Goal: Communication & Community: Connect with others

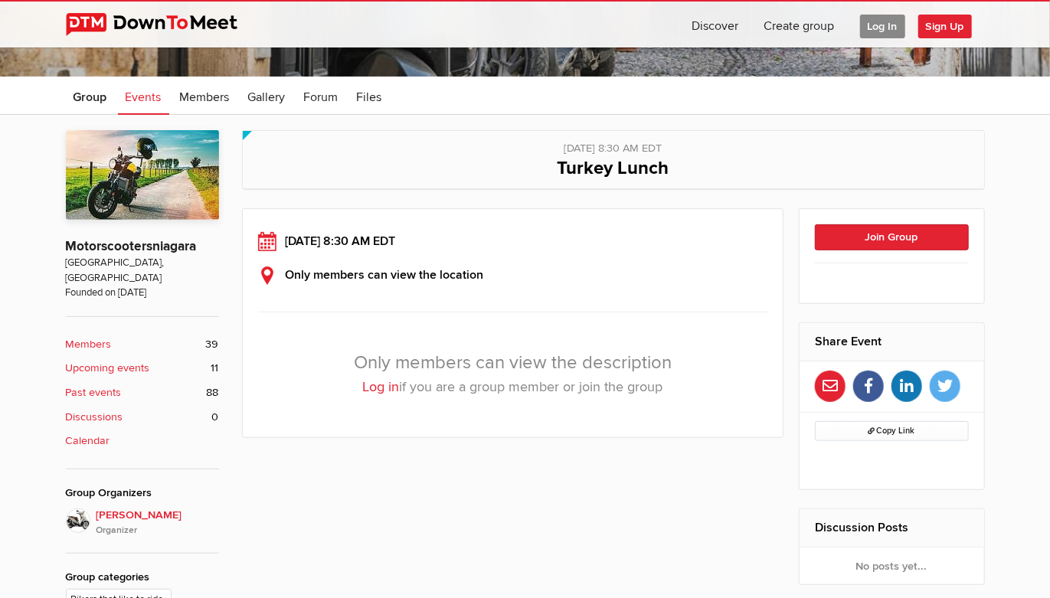
scroll to position [218, 0]
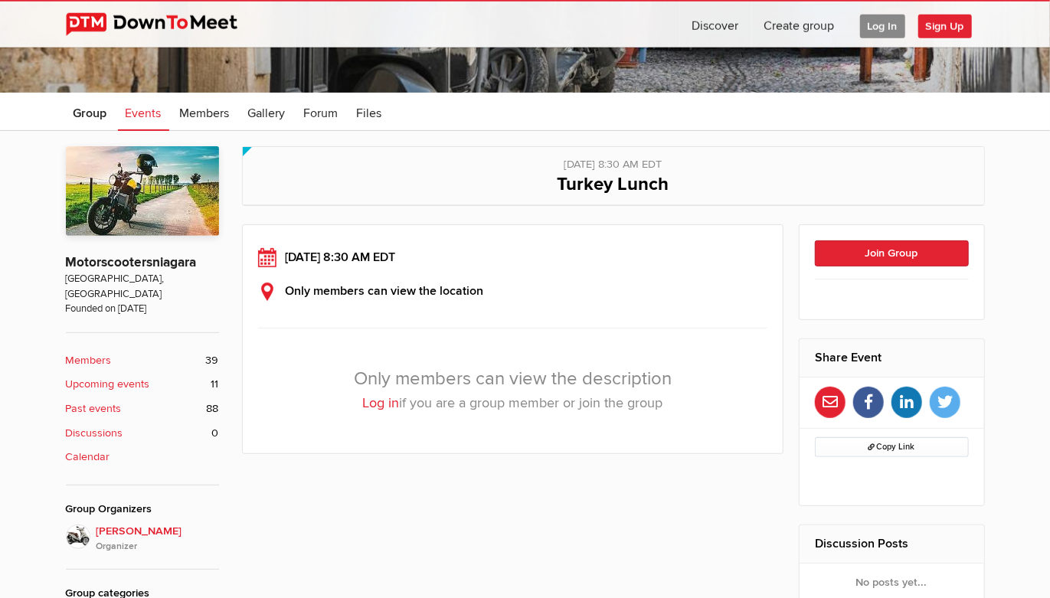
click at [387, 401] on link "Log in" at bounding box center [380, 402] width 37 height 17
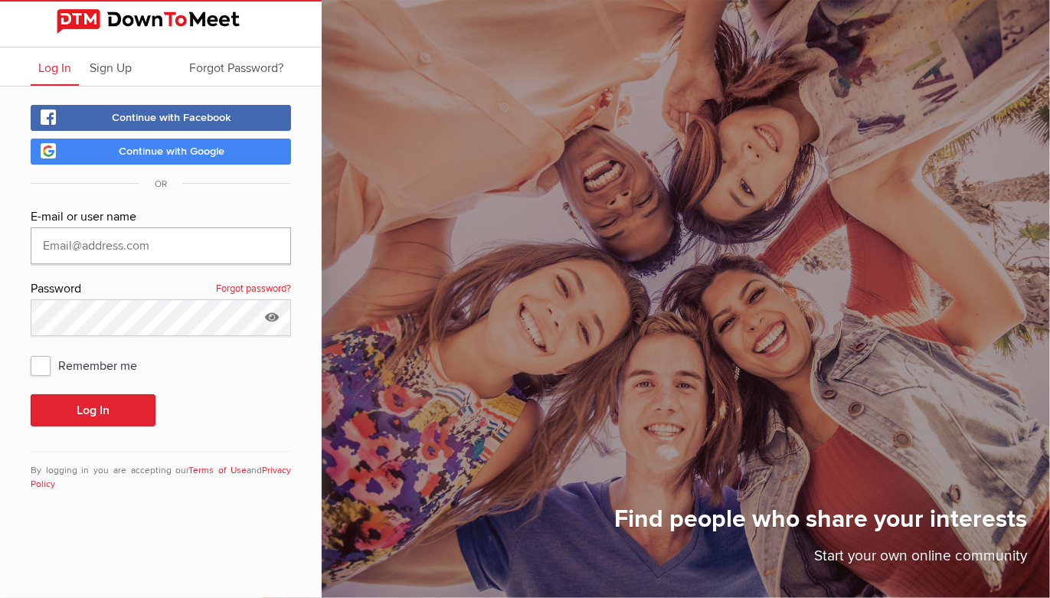
click at [215, 244] on input "text" at bounding box center [161, 245] width 260 height 37
type input "[EMAIL_ADDRESS][DOMAIN_NAME]"
click at [44, 364] on span "Remember me" at bounding box center [92, 366] width 122 height 28
click at [31, 352] on input "Remember me" at bounding box center [30, 351] width 1 height 1
checkbox input "true"
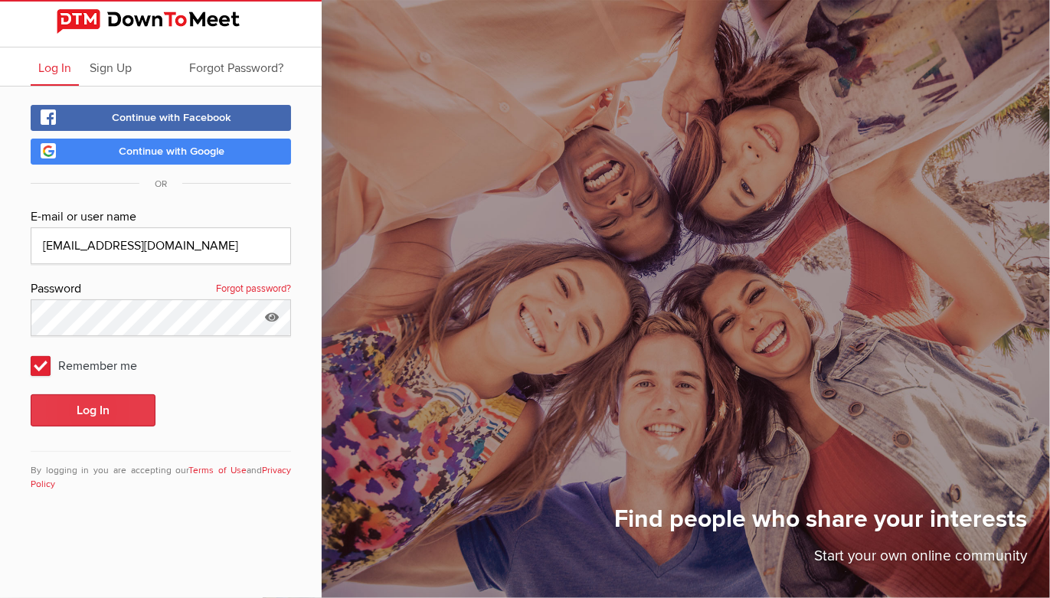
click at [92, 407] on button "Log In" at bounding box center [93, 410] width 125 height 32
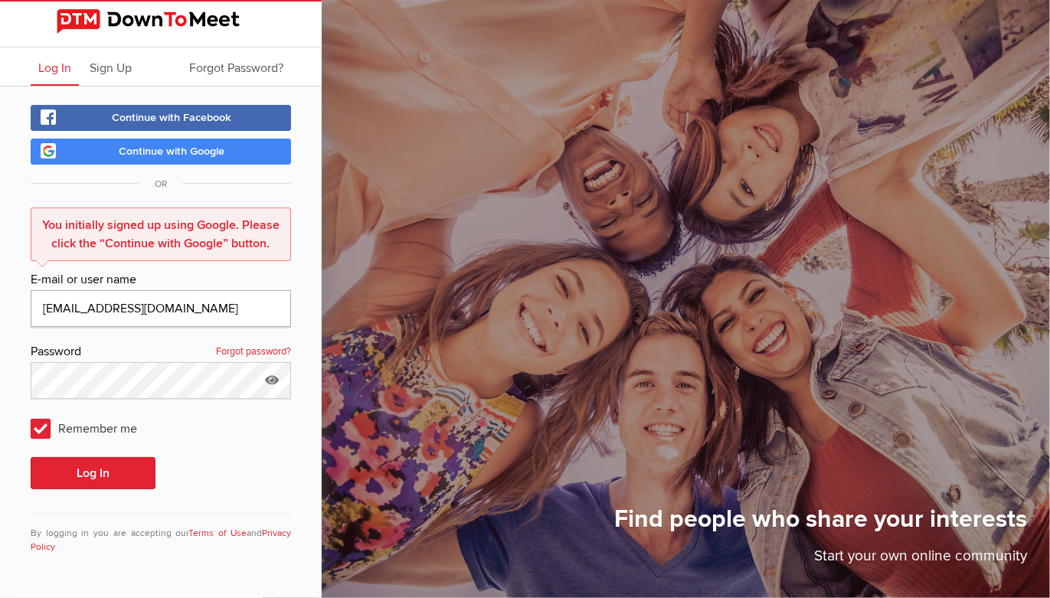
click at [227, 302] on input "[EMAIL_ADDRESS][DOMAIN_NAME]" at bounding box center [161, 308] width 260 height 37
click at [236, 152] on link "Continue with Google" at bounding box center [161, 152] width 260 height 26
click at [229, 154] on link "Continue with Google" at bounding box center [161, 152] width 260 height 26
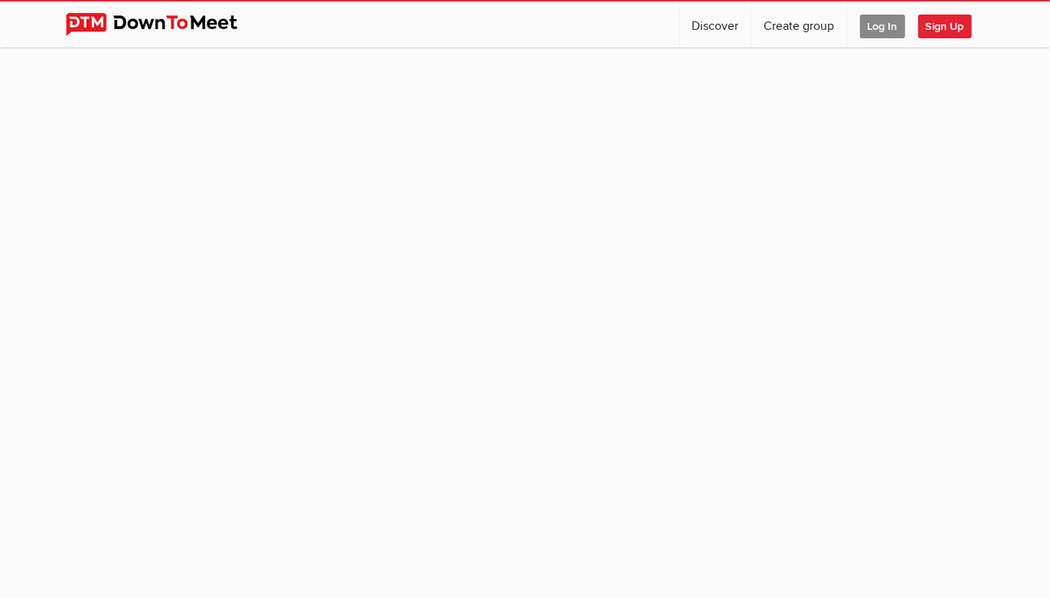
click at [879, 31] on span "Log In" at bounding box center [882, 27] width 45 height 24
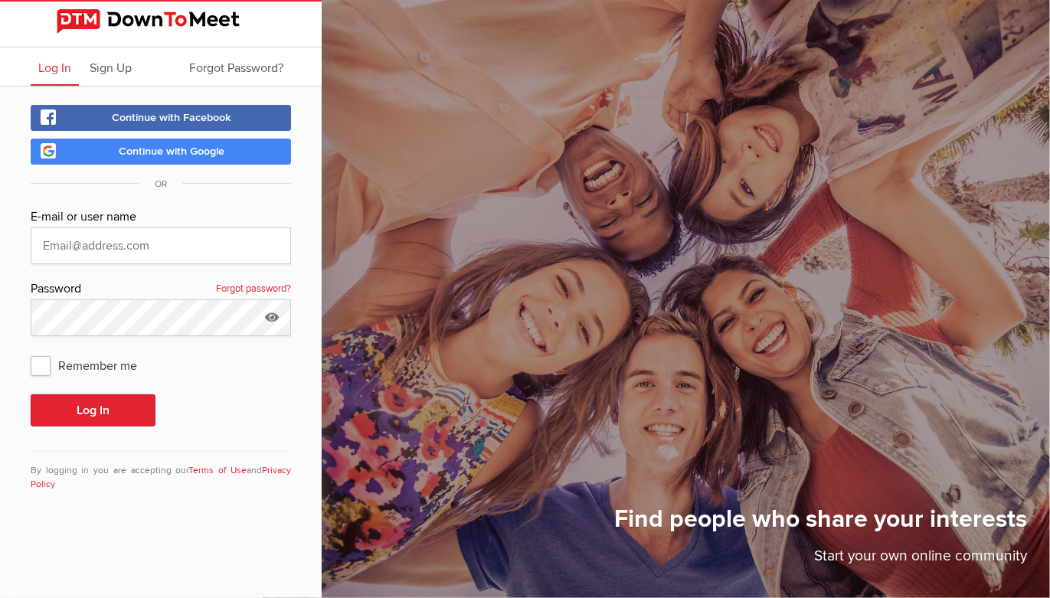
type input "[EMAIL_ADDRESS][DOMAIN_NAME]"
click at [218, 152] on span "Continue with Google" at bounding box center [172, 151] width 106 height 13
click at [90, 413] on button "Log In" at bounding box center [93, 410] width 125 height 32
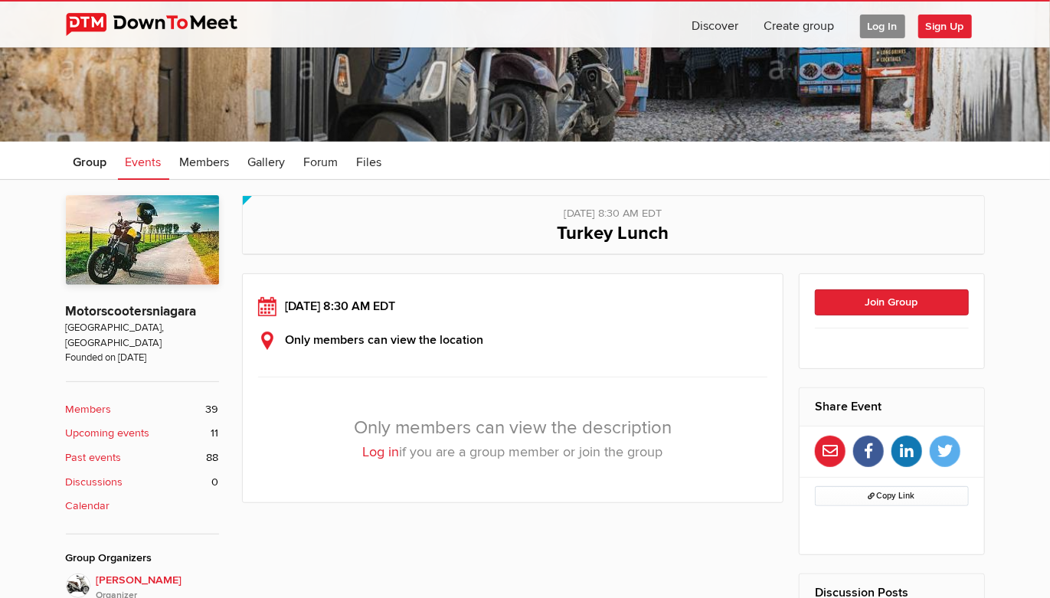
scroll to position [188, 0]
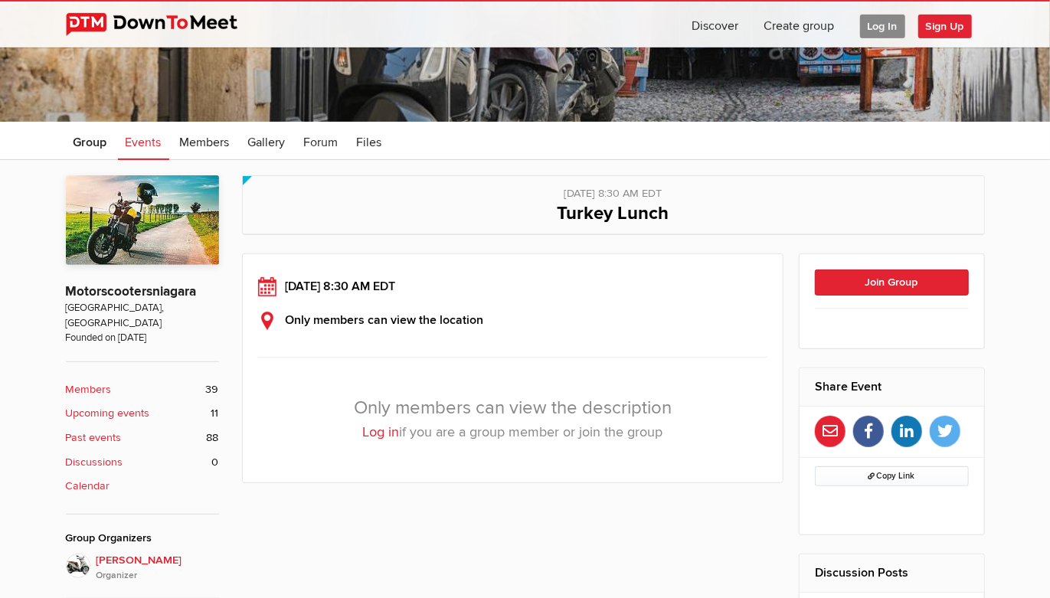
click at [379, 431] on link "Log in" at bounding box center [380, 432] width 37 height 17
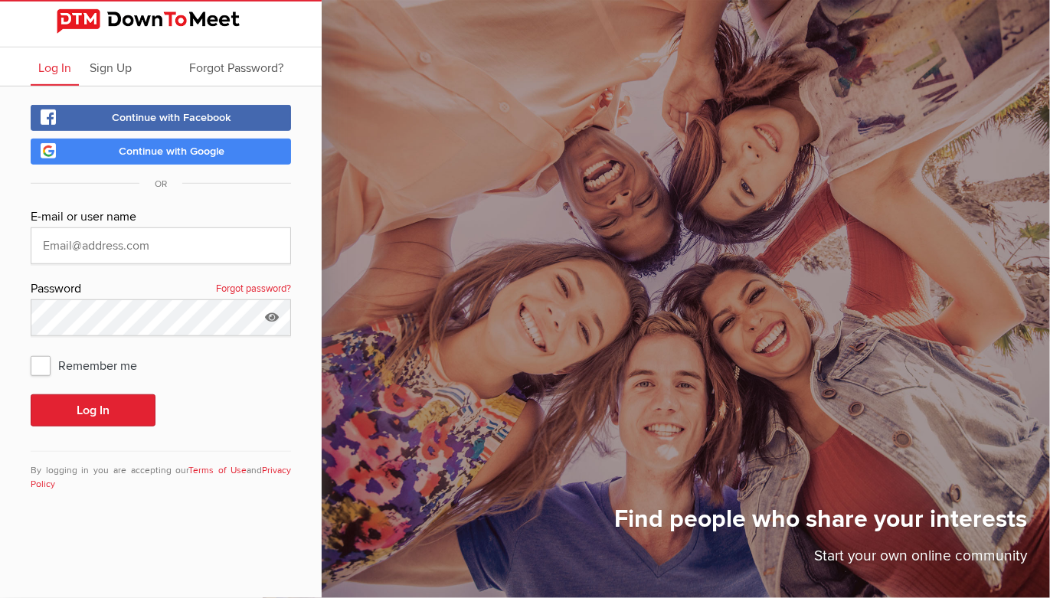
type input "[EMAIL_ADDRESS][DOMAIN_NAME]"
click at [191, 151] on span "Continue with Google" at bounding box center [172, 151] width 106 height 13
